Goal: Information Seeking & Learning: Learn about a topic

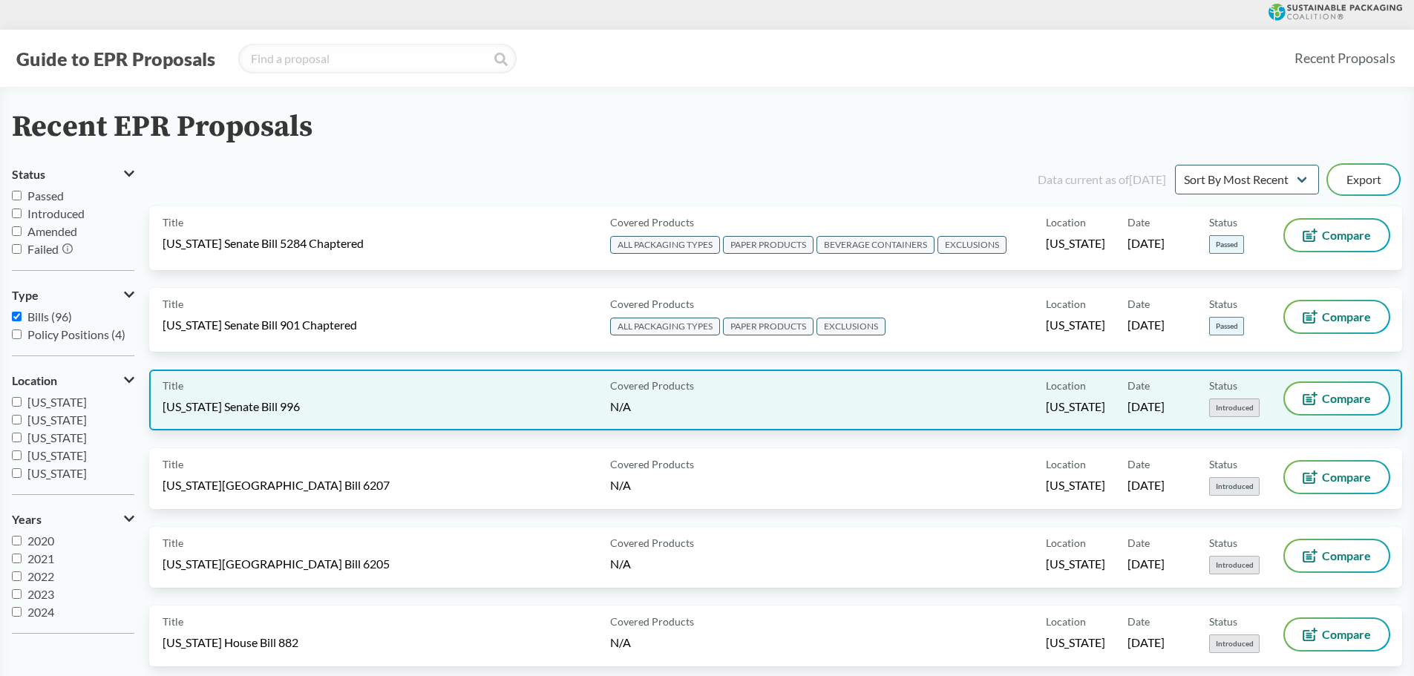
click at [286, 408] on span "[US_STATE] Senate Bill 996" at bounding box center [231, 407] width 137 height 16
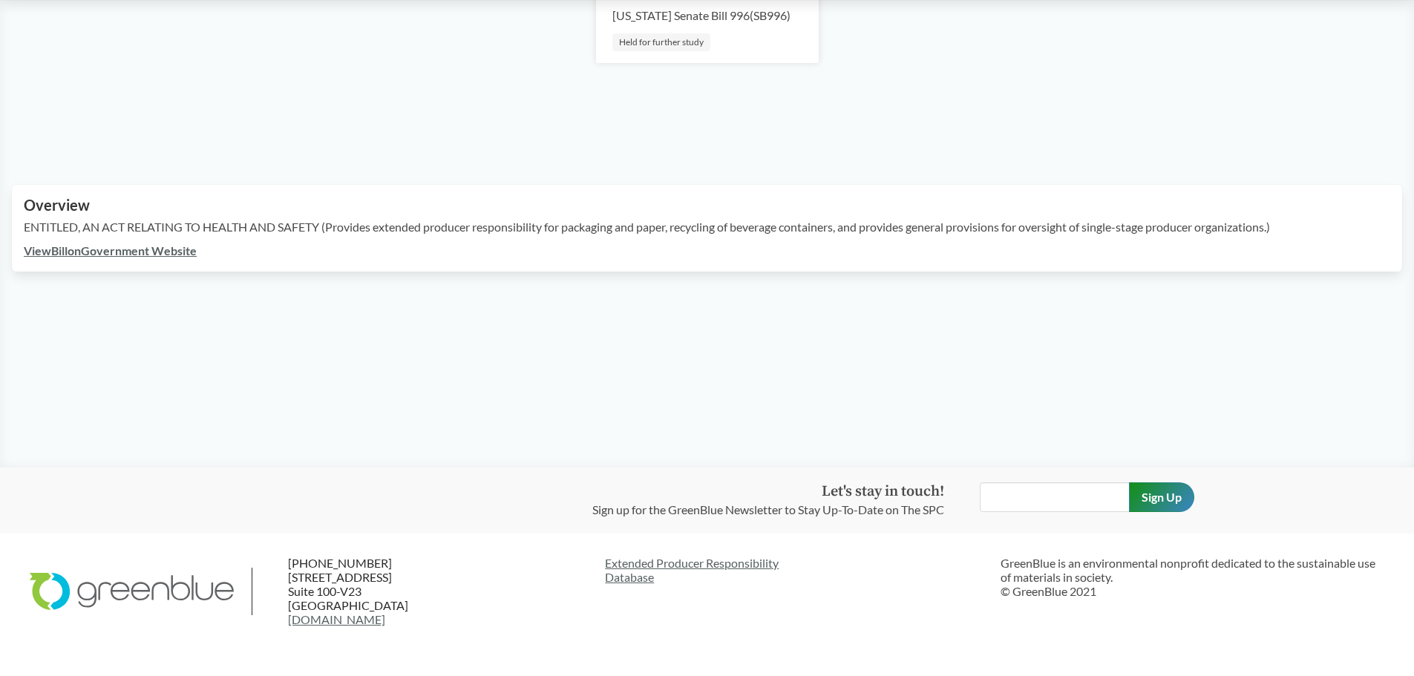
scroll to position [297, 0]
click at [115, 256] on link "View Bill on Government Website" at bounding box center [110, 249] width 173 height 14
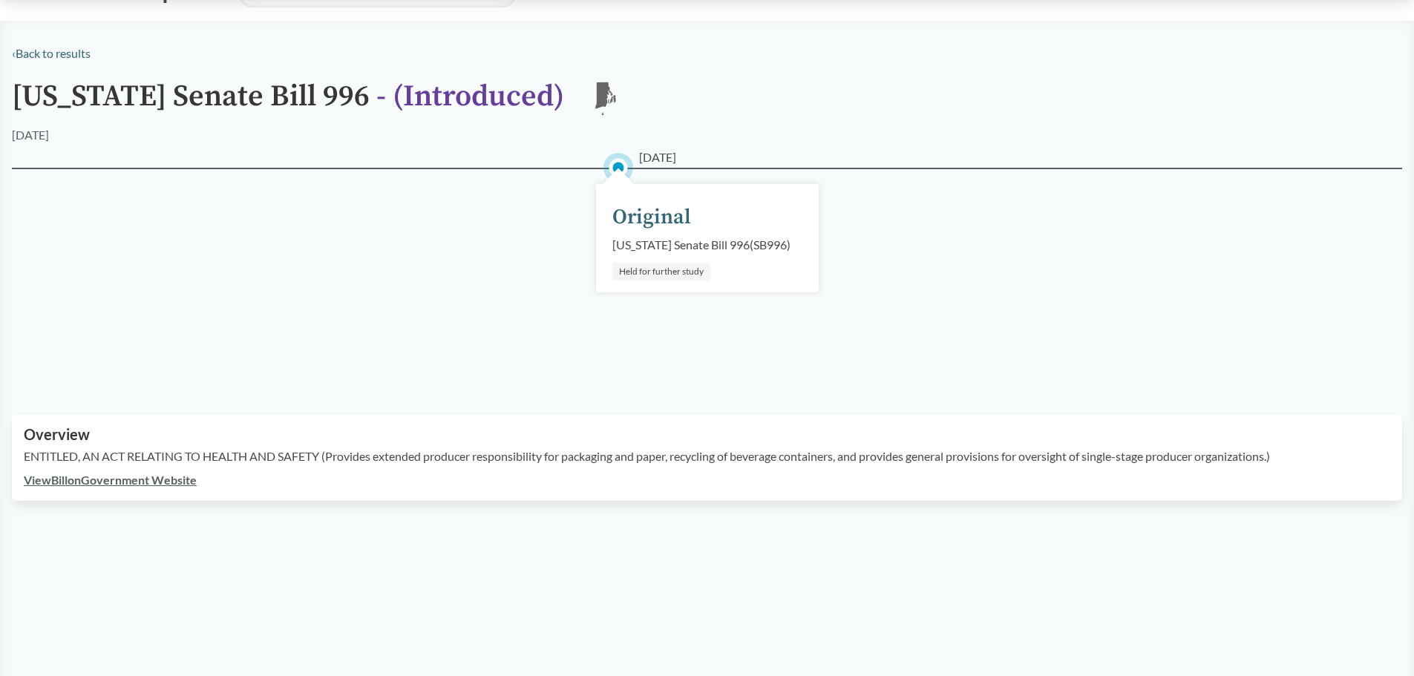
scroll to position [0, 0]
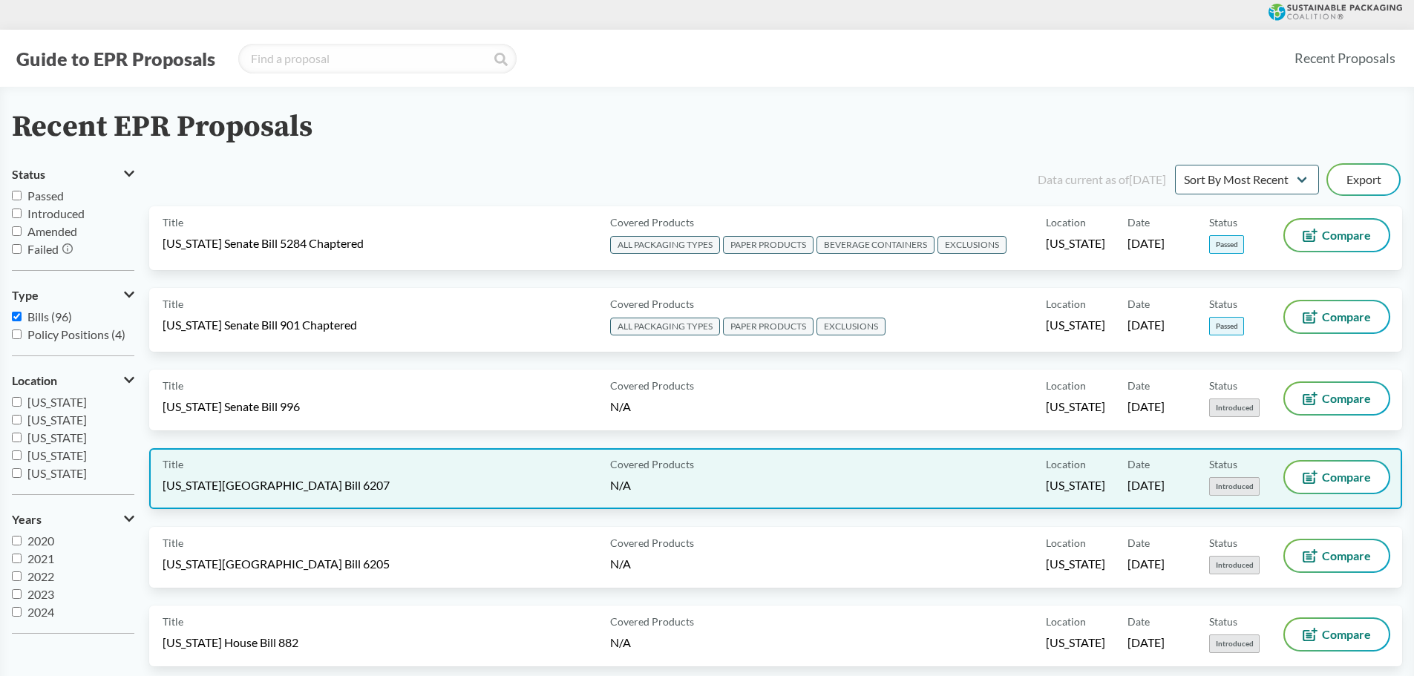
click at [422, 482] on div "Title [US_STATE][GEOGRAPHIC_DATA] Bill 6207" at bounding box center [384, 479] width 442 height 34
